Goal: Task Accomplishment & Management: Use online tool/utility

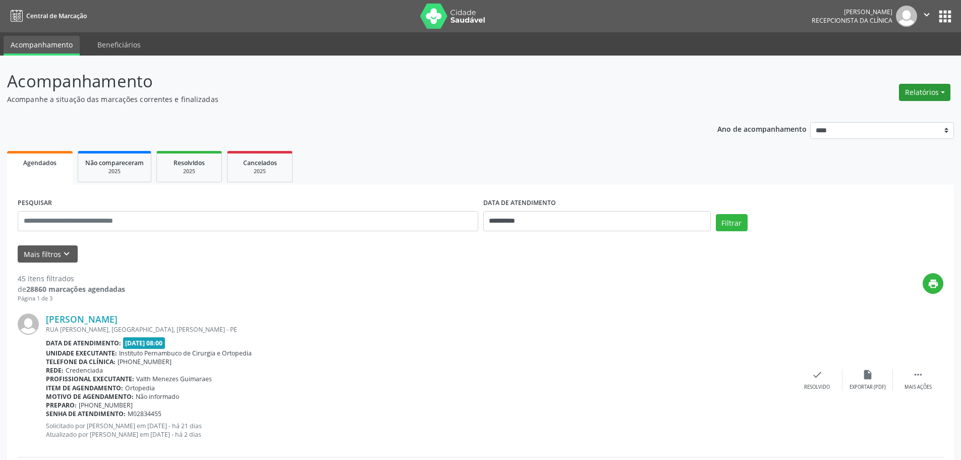
drag, startPoint x: 0, startPoint y: 0, endPoint x: 920, endPoint y: 92, distance: 924.4
click at [920, 92] on button "Relatórios" at bounding box center [924, 92] width 51 height 17
click at [890, 114] on link "Agendamentos" at bounding box center [897, 114] width 108 height 14
select select "*"
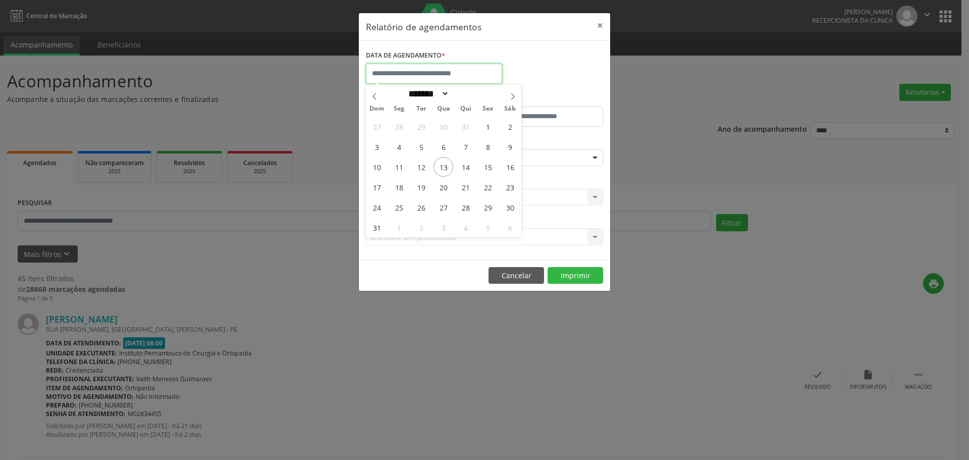
click at [452, 74] on input "text" at bounding box center [434, 74] width 136 height 20
click at [440, 168] on span "13" at bounding box center [443, 167] width 20 height 20
type input "**********"
click at [440, 167] on span "13" at bounding box center [443, 167] width 20 height 20
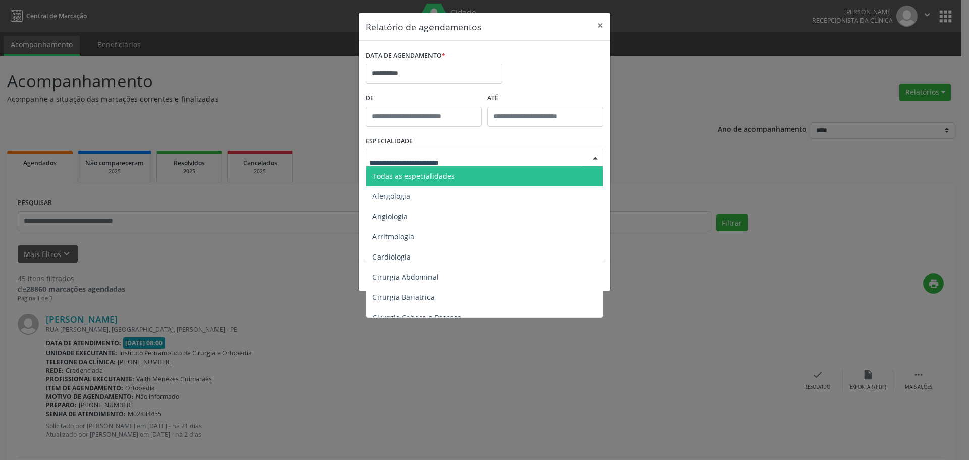
click at [443, 177] on span "Todas as especialidades" at bounding box center [413, 176] width 82 height 10
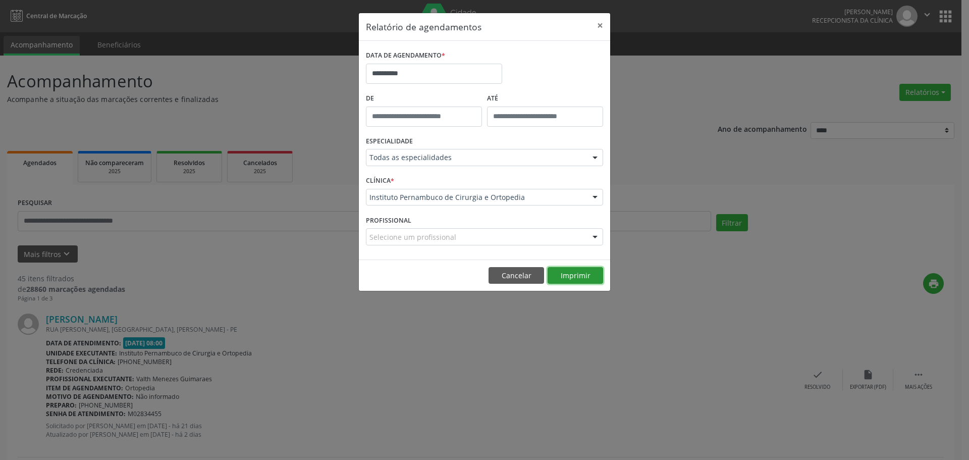
click at [572, 271] on button "Imprimir" at bounding box center [575, 275] width 56 height 17
